Goal: Information Seeking & Learning: Learn about a topic

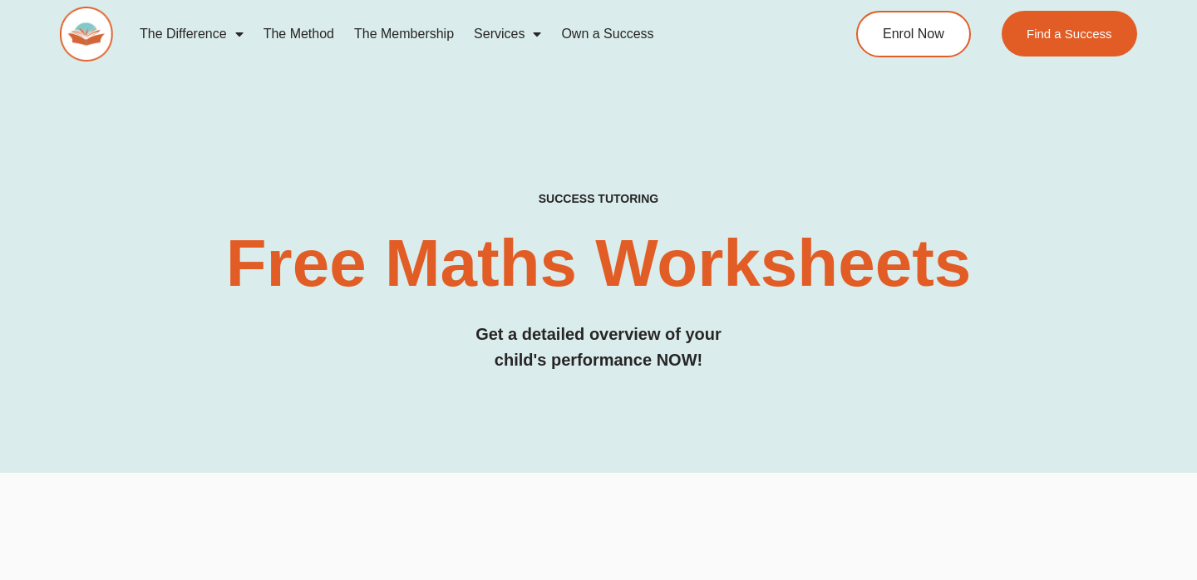
click at [387, 34] on link "The Membership" at bounding box center [404, 34] width 120 height 38
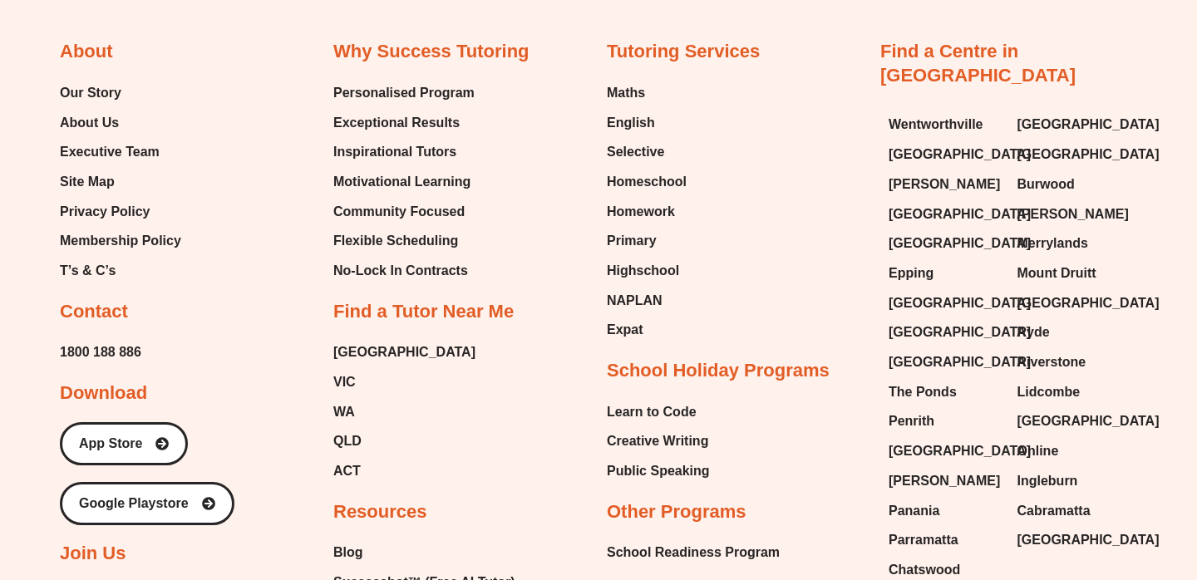
scroll to position [4217, 0]
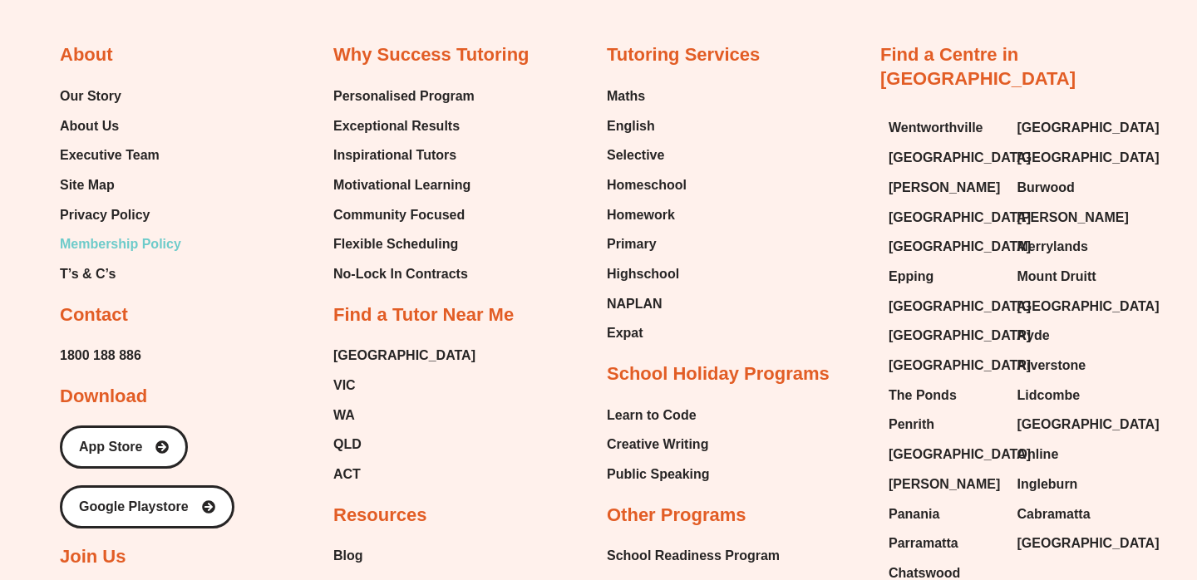
click at [160, 232] on span "Membership Policy" at bounding box center [120, 244] width 121 height 25
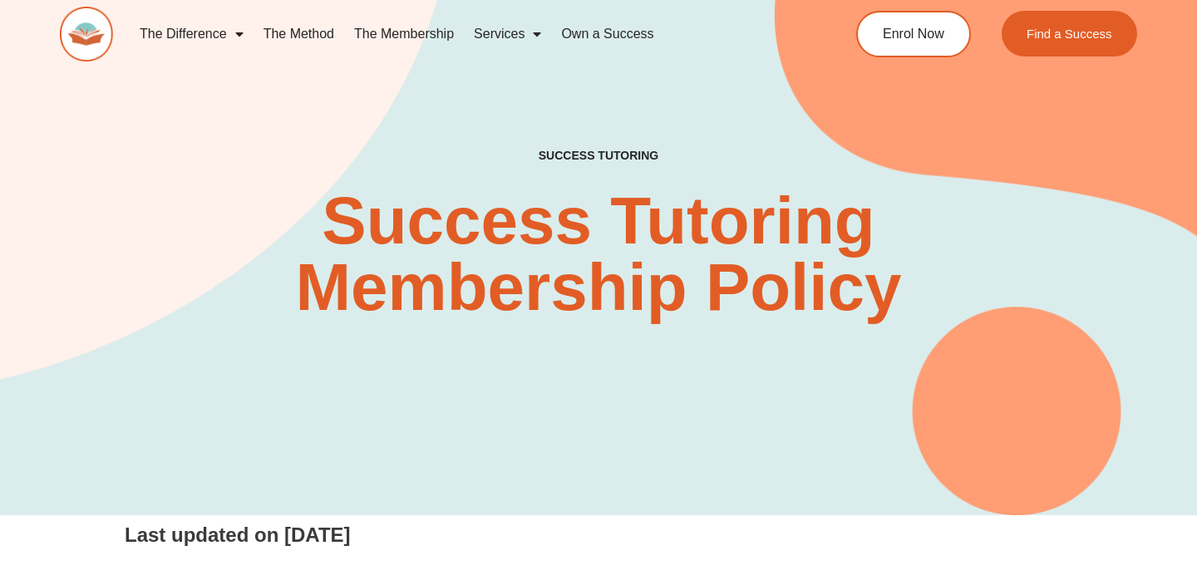
click at [430, 33] on link "The Membership" at bounding box center [404, 34] width 120 height 38
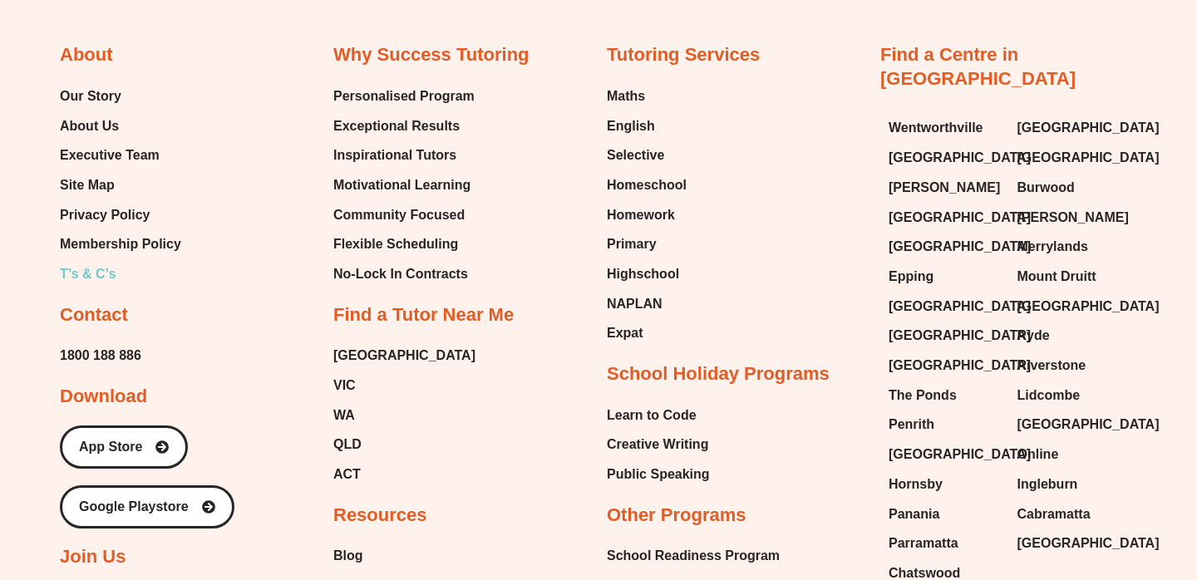
click at [84, 262] on span "T’s & C’s" at bounding box center [88, 274] width 56 height 25
click at [155, 143] on span "Executive Team" at bounding box center [110, 155] width 100 height 25
